Goal: Task Accomplishment & Management: Understand process/instructions

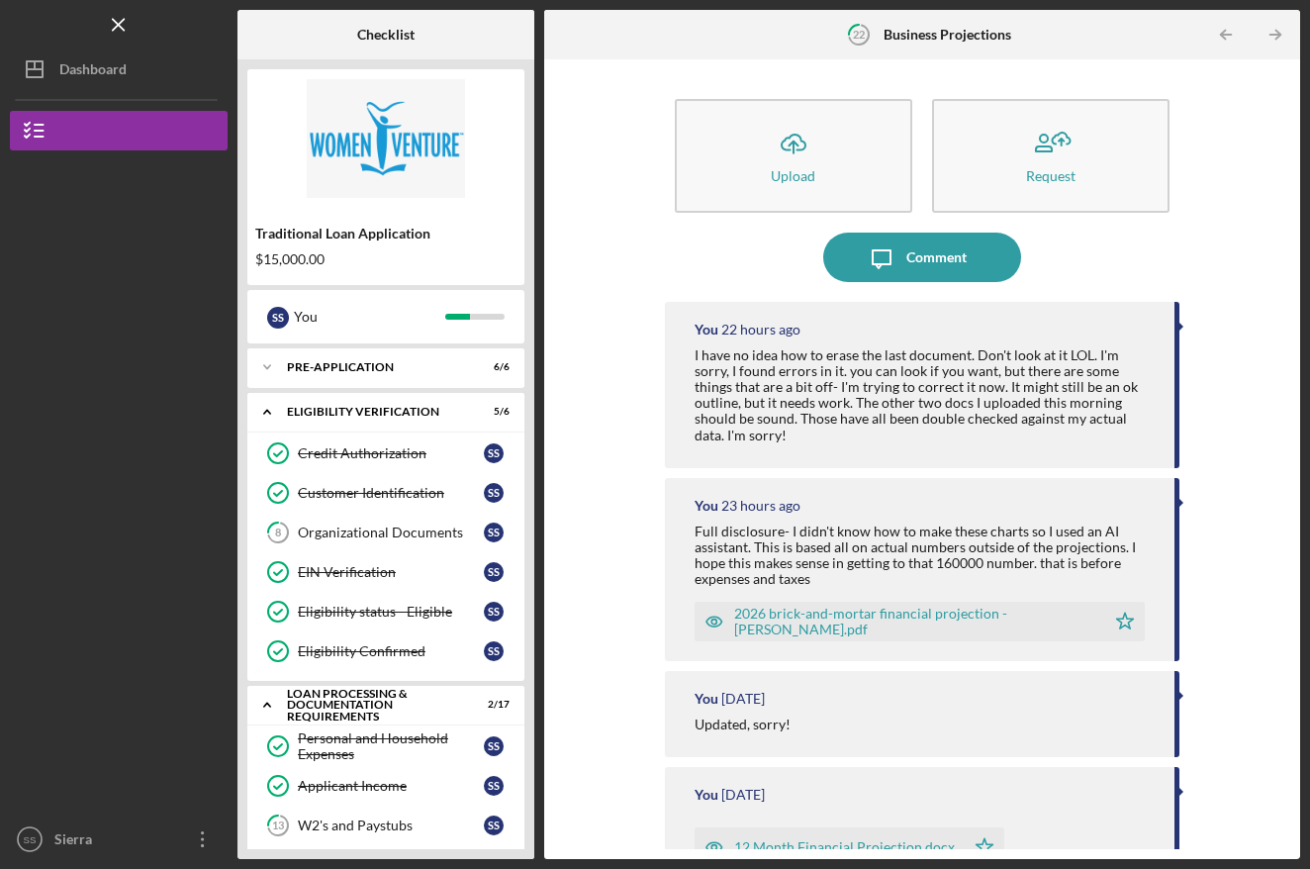
scroll to position [639, 0]
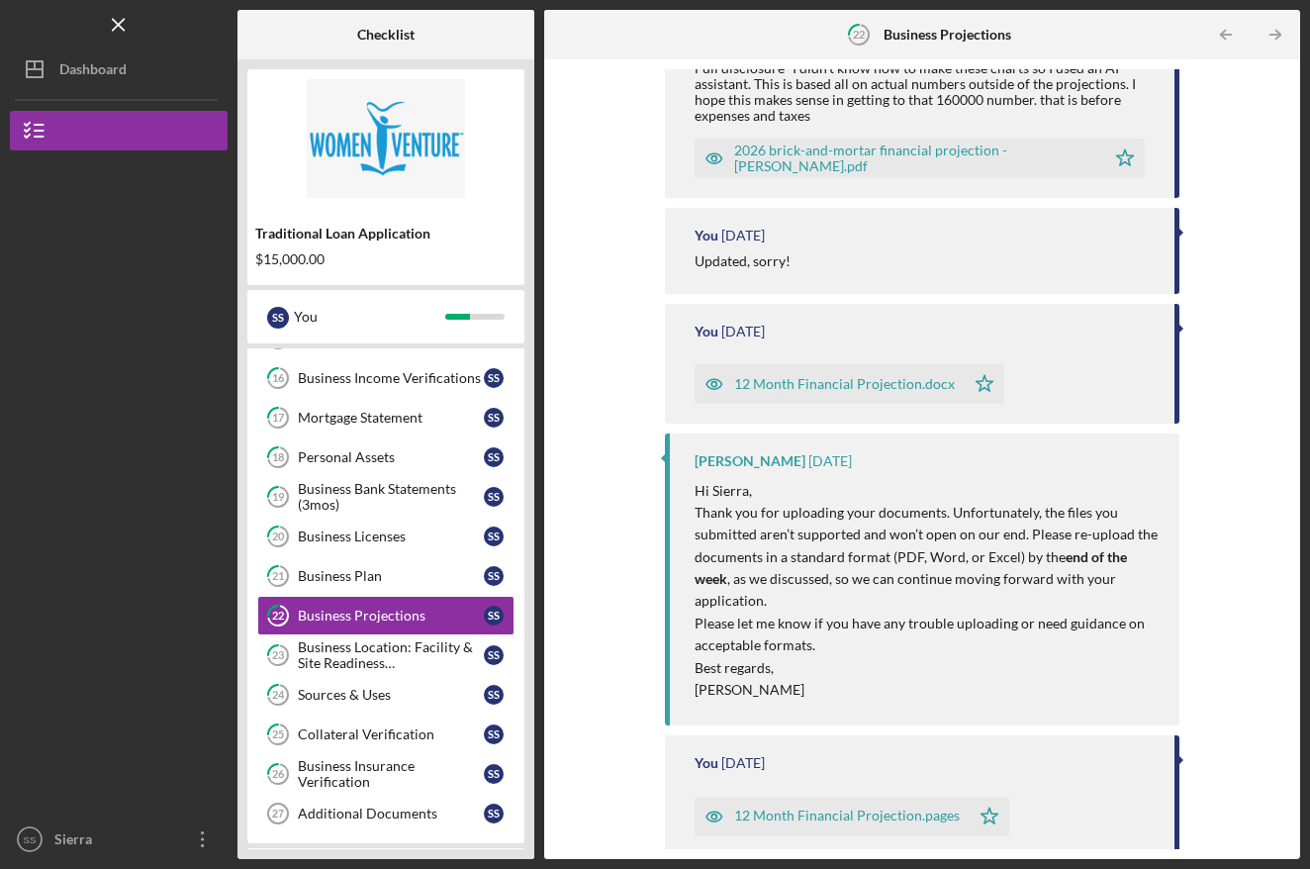
scroll to position [510, 0]
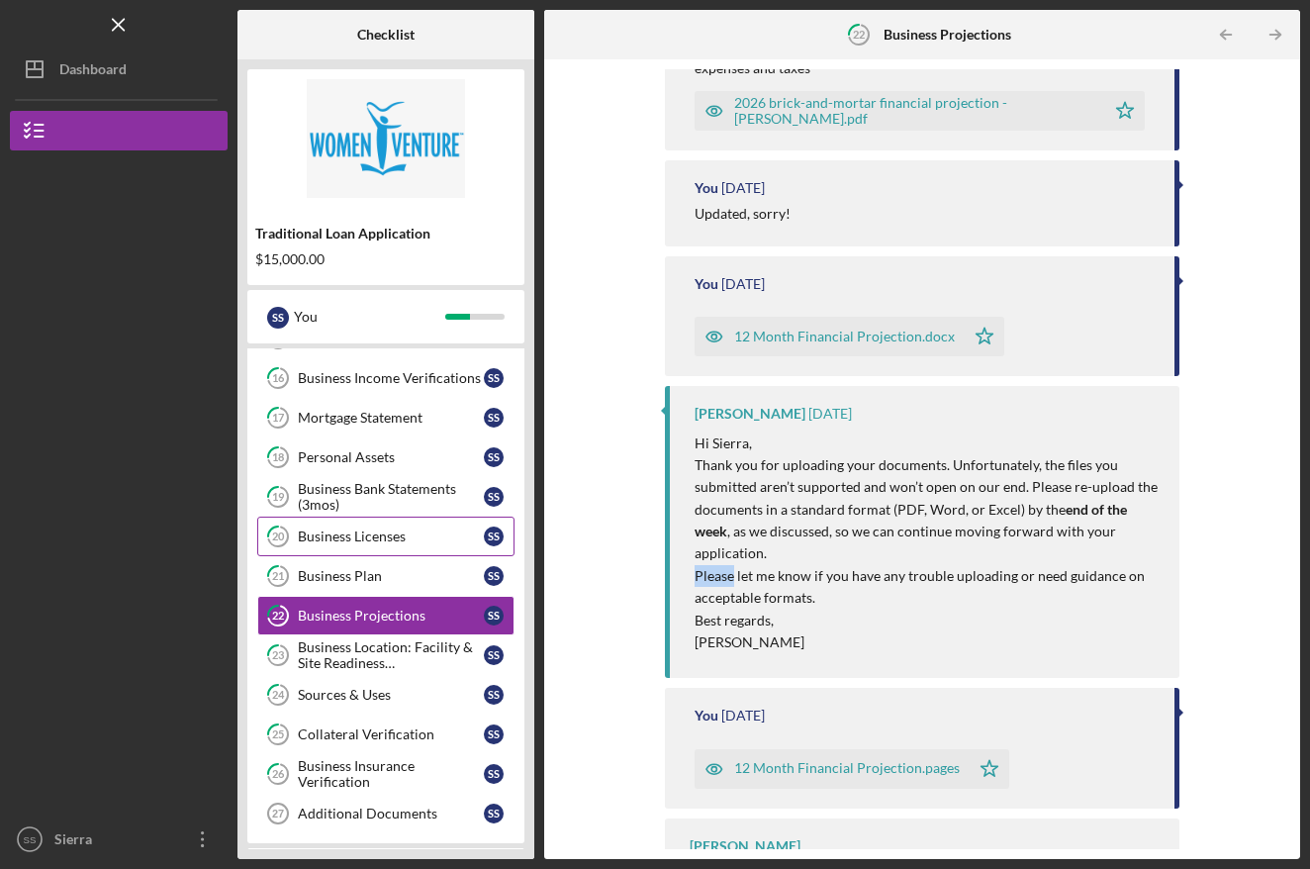
click at [370, 535] on div "Business Licenses" at bounding box center [391, 536] width 186 height 16
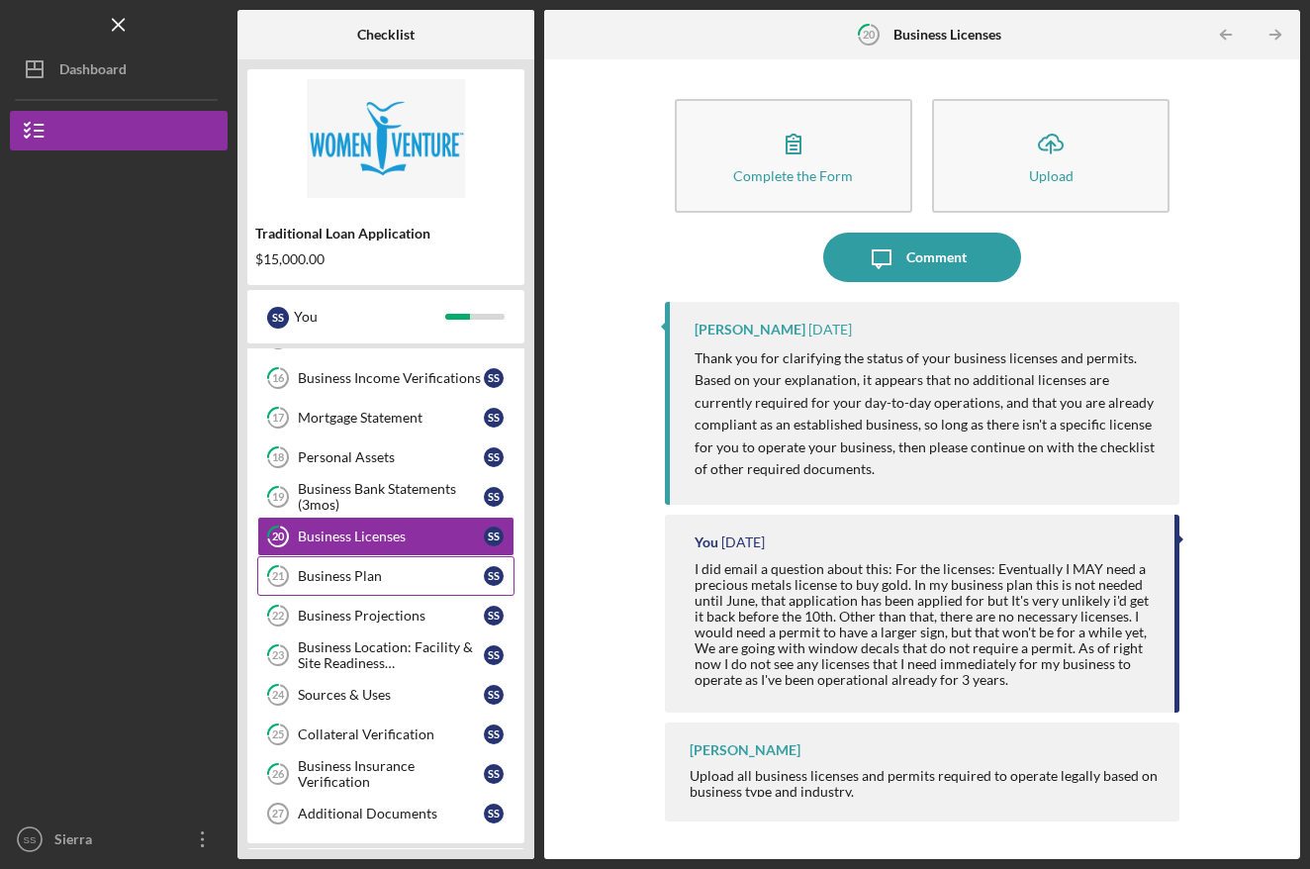
click at [320, 579] on div "Business Plan" at bounding box center [391, 576] width 186 height 16
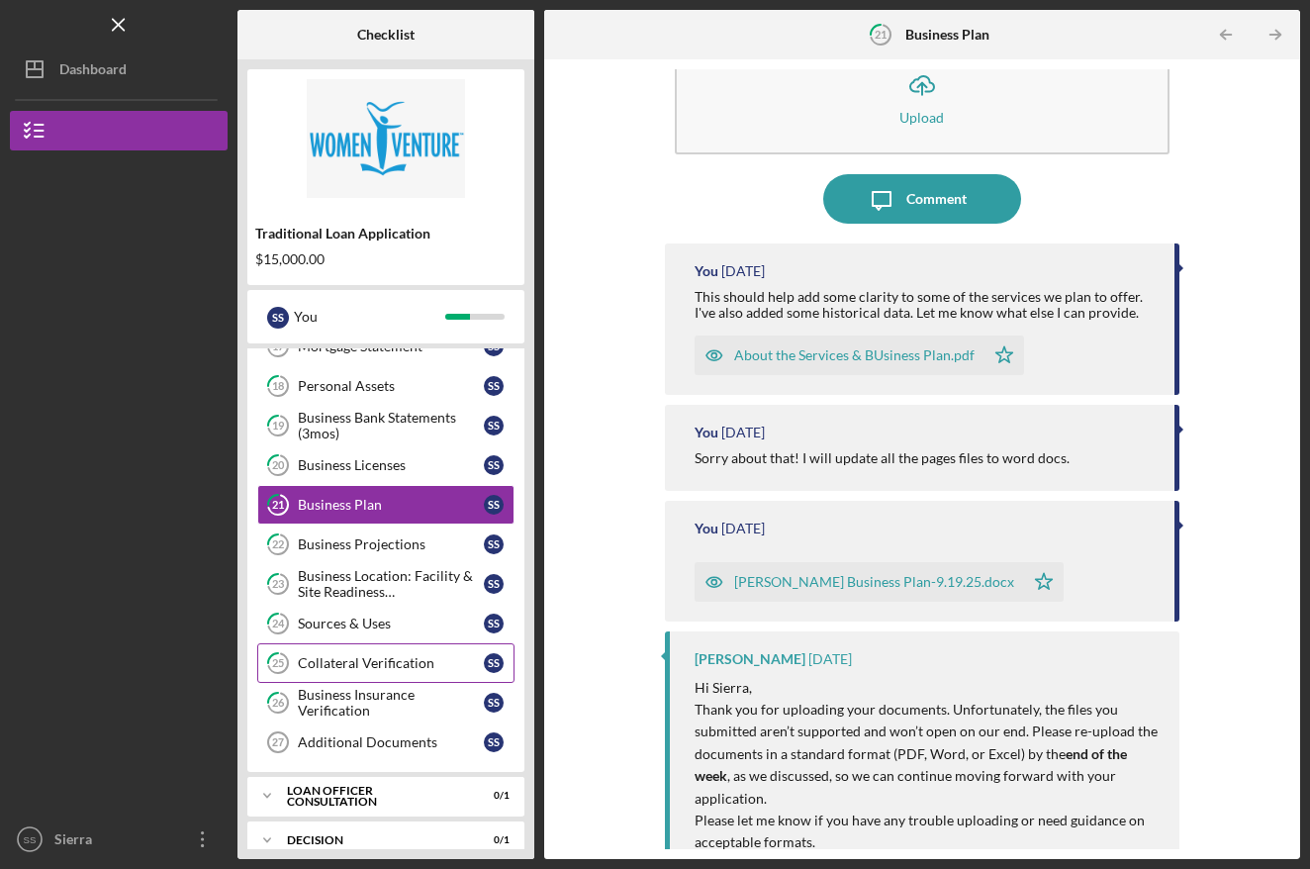
scroll to position [651, 0]
